Goal: Check status: Check status

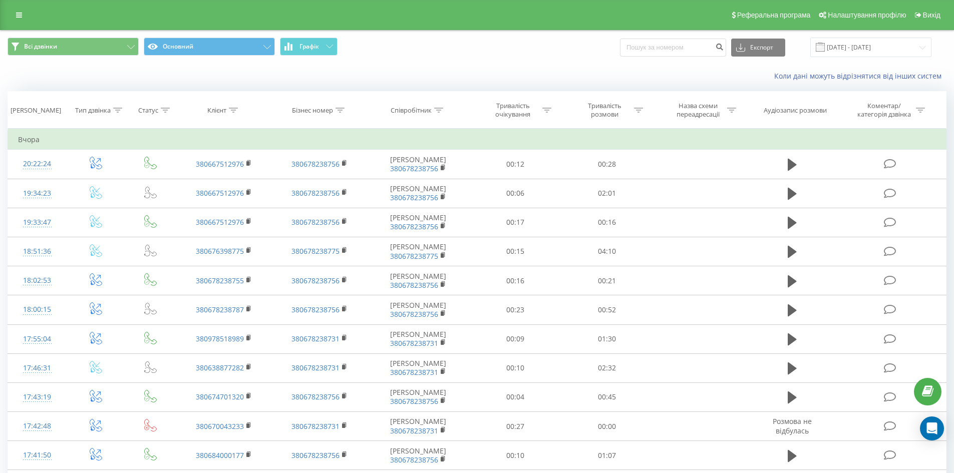
click at [825, 47] on span at bounding box center [820, 47] width 9 height 9
click at [840, 51] on input "22.09.2025 - 22.09.2025" at bounding box center [870, 48] width 121 height 20
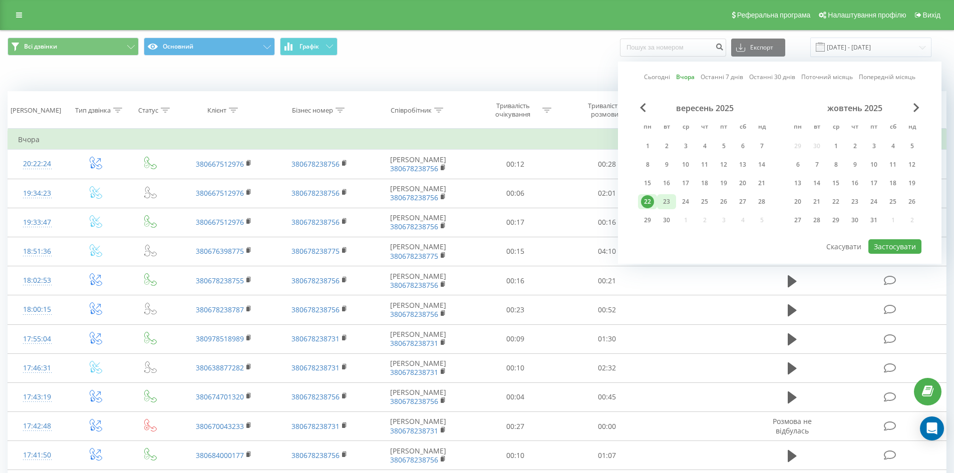
click at [670, 201] on div "23" at bounding box center [666, 201] width 13 height 13
click at [902, 248] on button "Застосувати" at bounding box center [894, 246] width 53 height 15
type input "[DATE] - [DATE]"
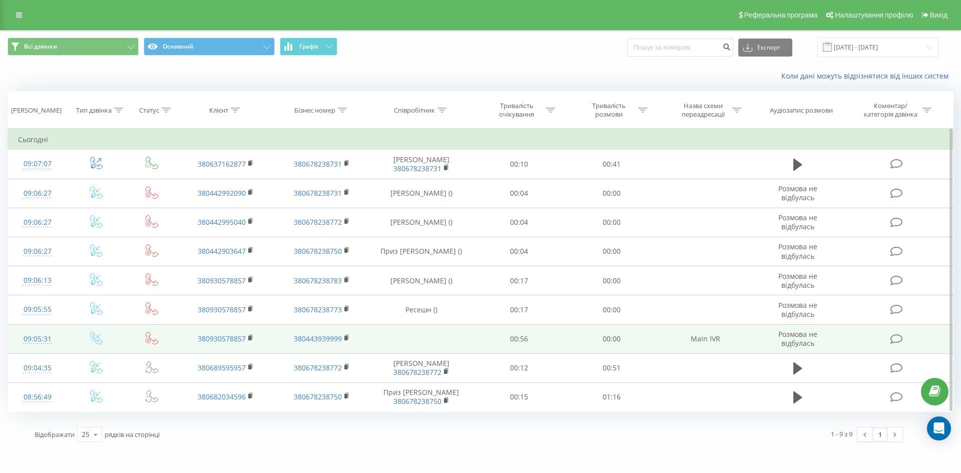
click at [519, 332] on td "00:56" at bounding box center [519, 338] width 92 height 29
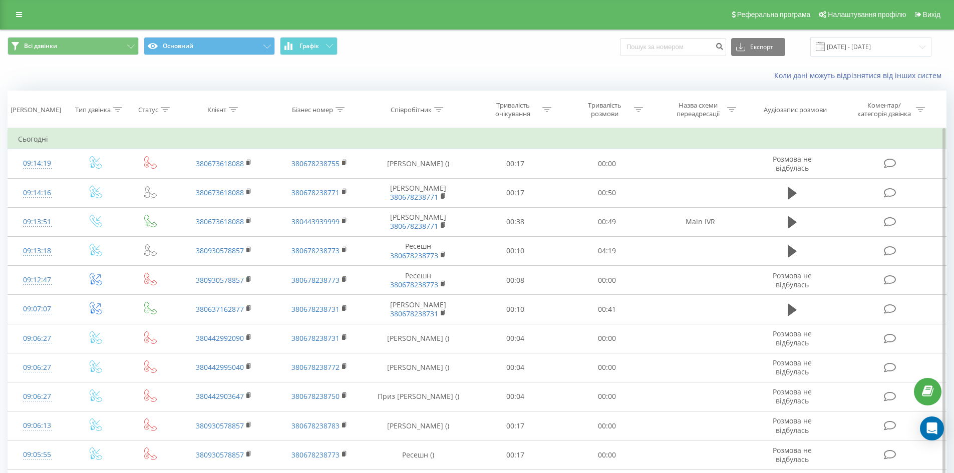
scroll to position [50, 0]
